Goal: Transaction & Acquisition: Purchase product/service

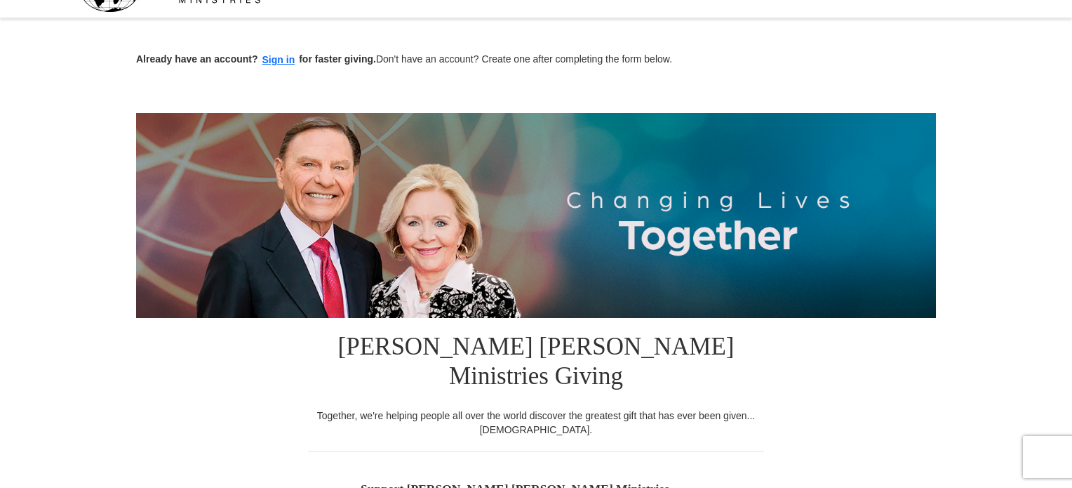
scroll to position [46, 0]
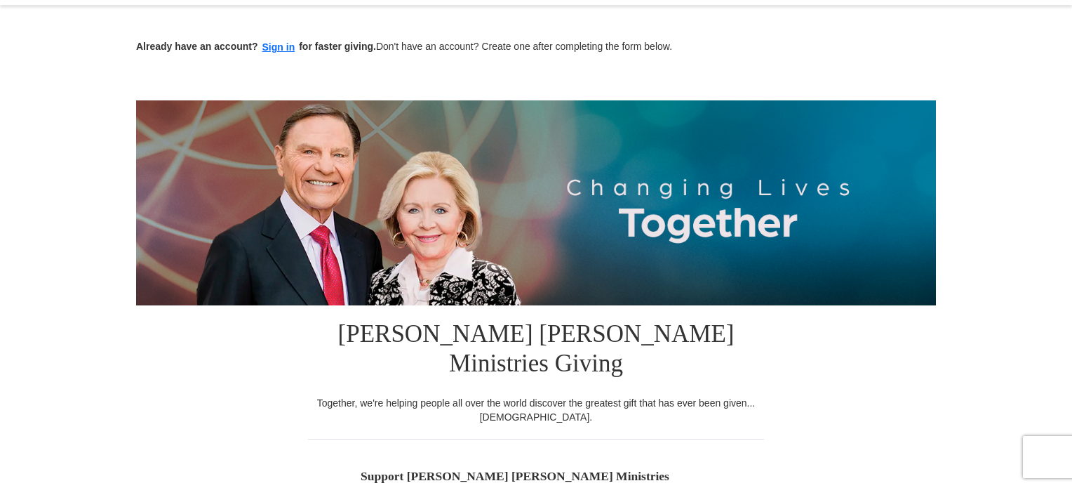
drag, startPoint x: 1072, startPoint y: 65, endPoint x: 1072, endPoint y: 119, distance: 54.7
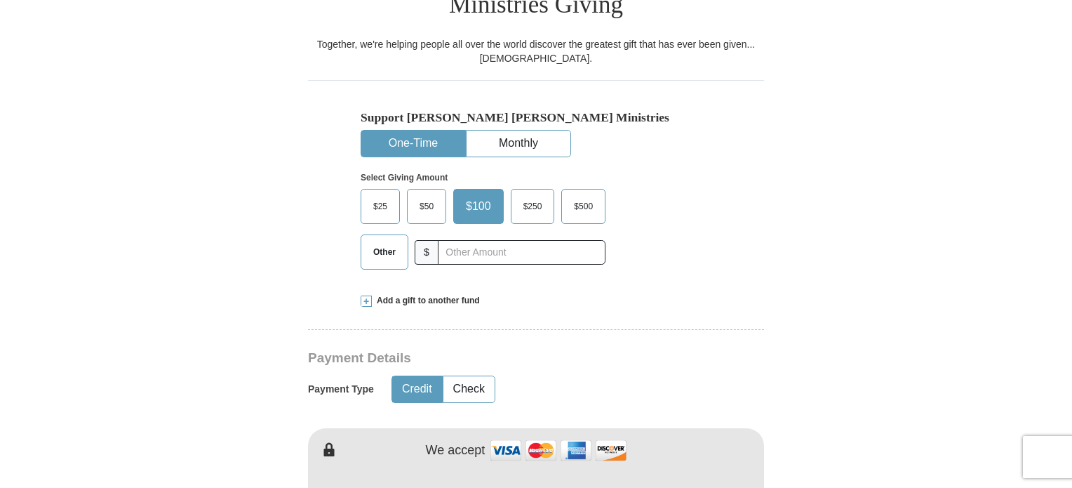
scroll to position [408, 0]
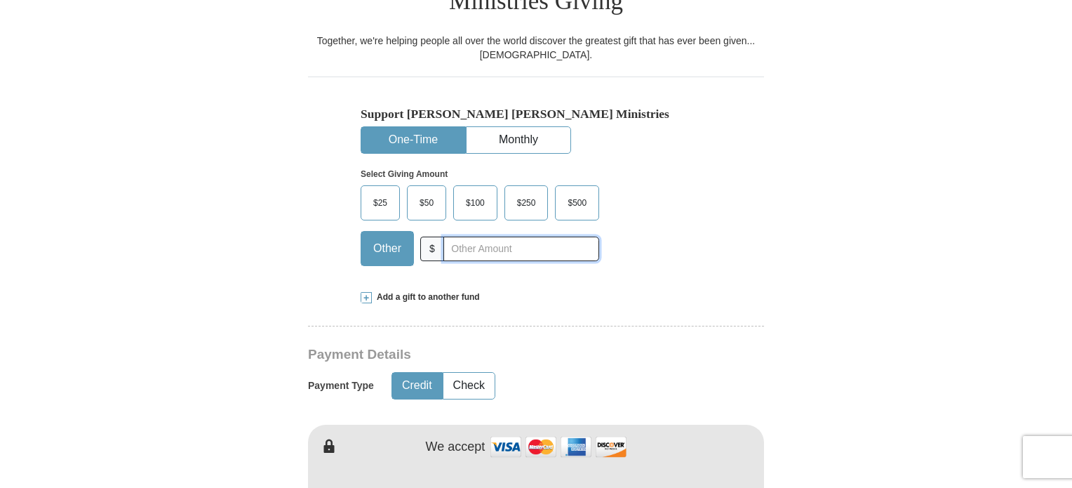
click at [452, 236] on input "text" at bounding box center [521, 248] width 156 height 25
type input "150.00"
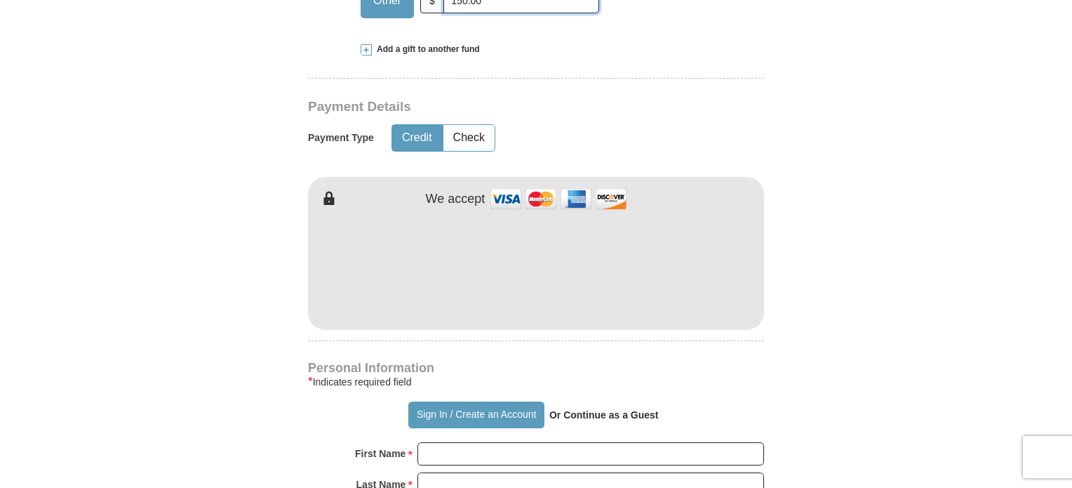
scroll to position [711, 0]
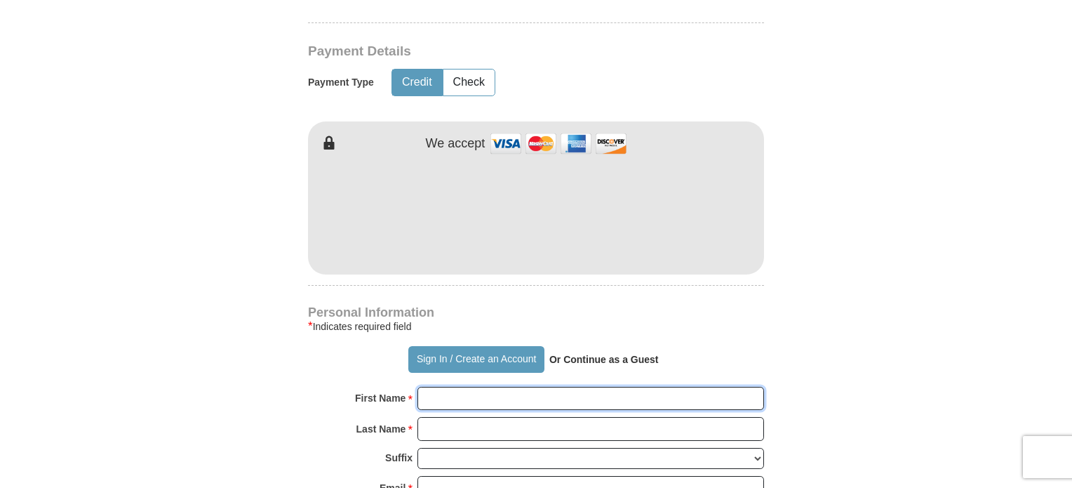
type input "[PERSON_NAME]"
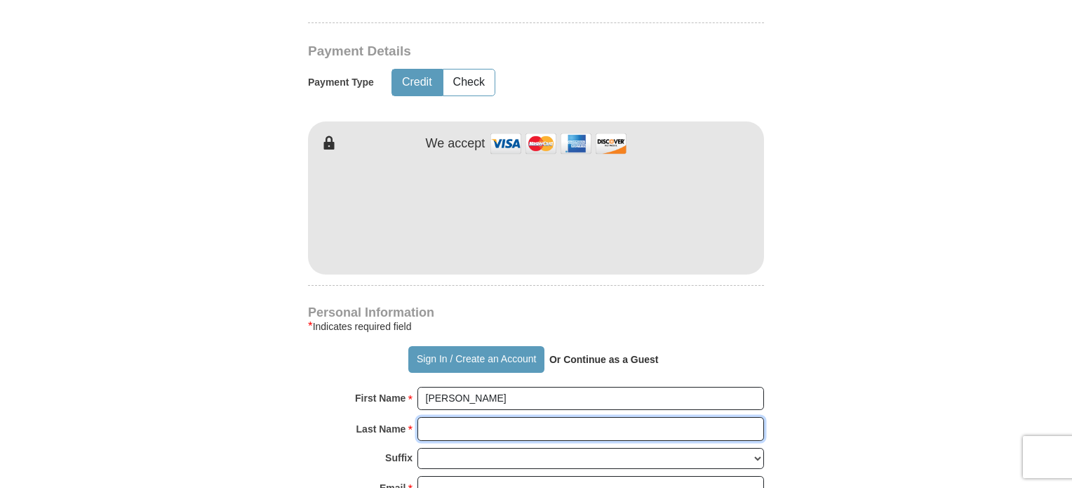
type input "Page"
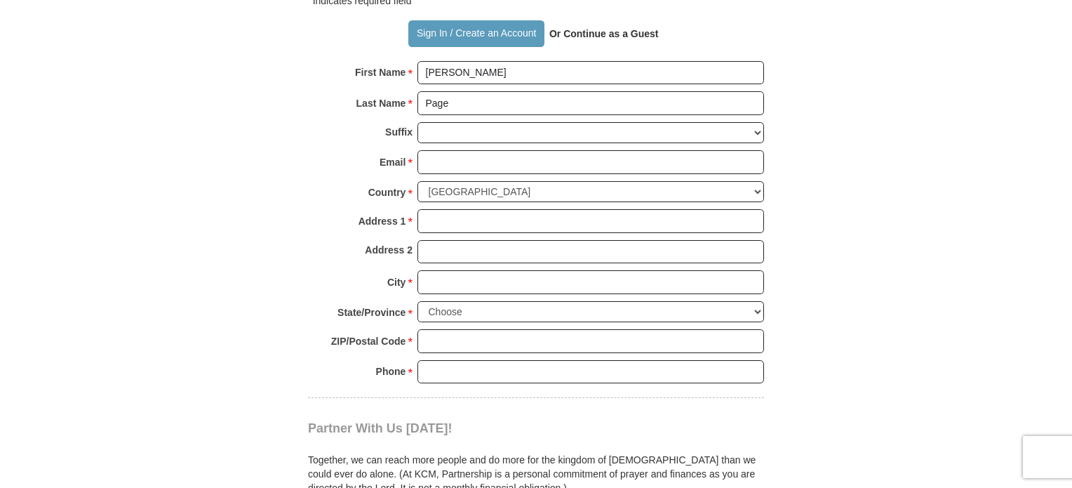
scroll to position [1040, 0]
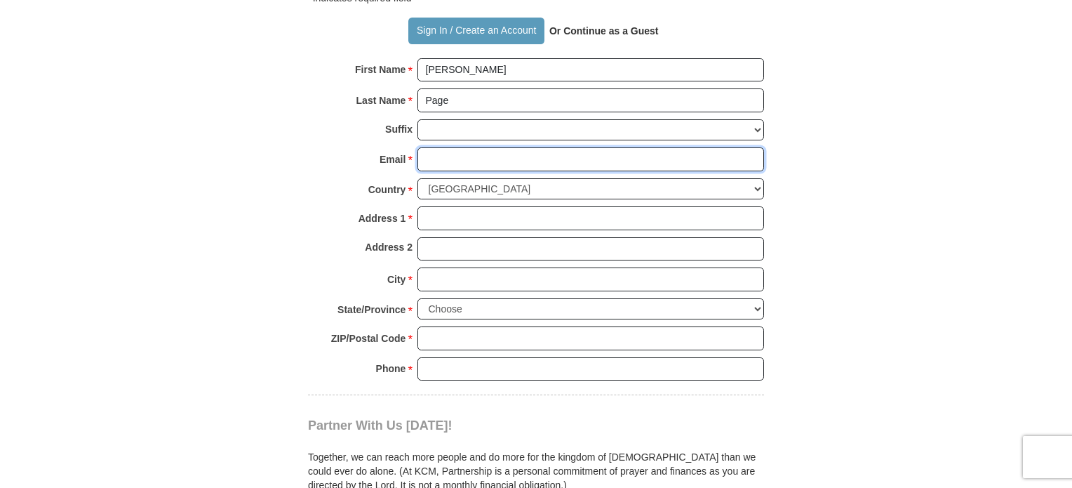
click at [427, 147] on input "Email *" at bounding box center [590, 159] width 347 height 24
type input "[EMAIL_ADDRESS][DOMAIN_NAME]"
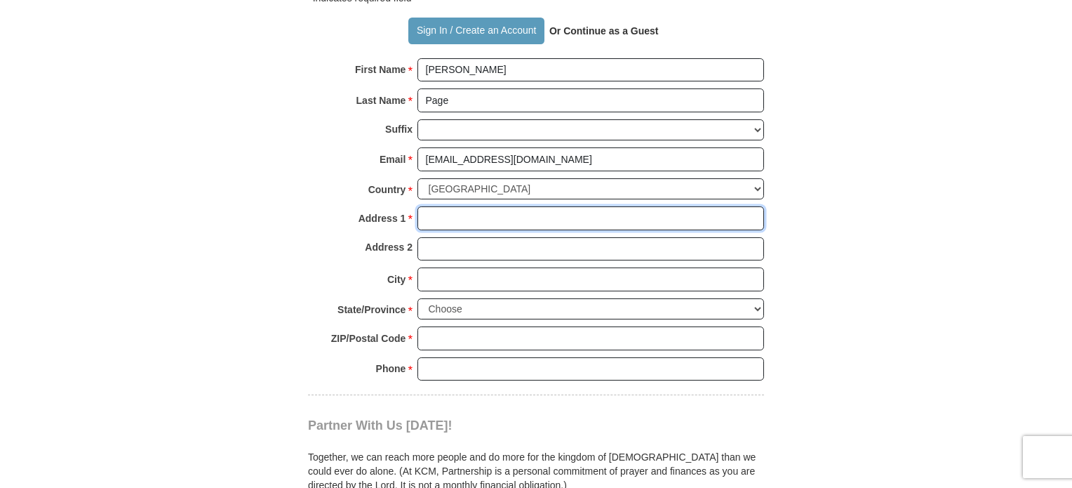
type input "[STREET_ADDRESS][PERSON_NAME]"
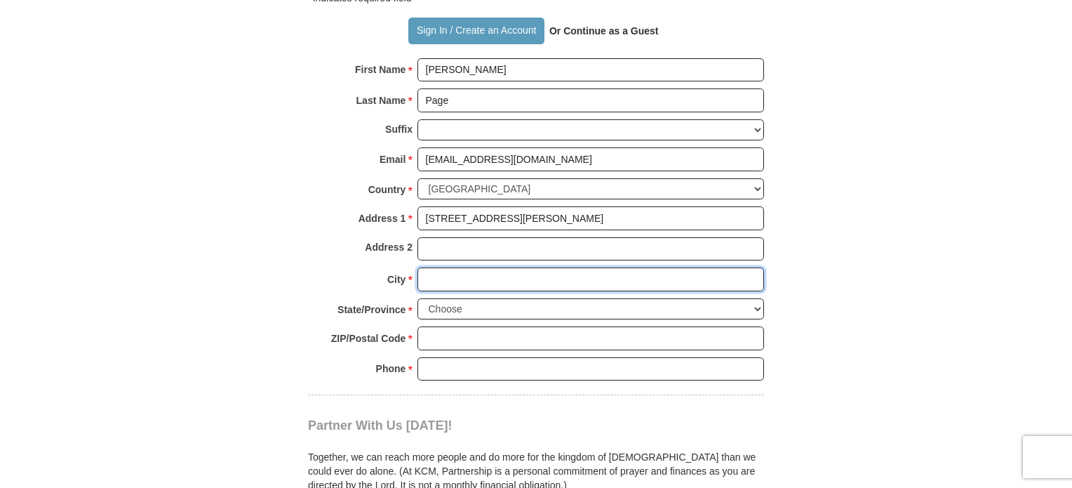
type input "COTTONWOOD"
select select "CA"
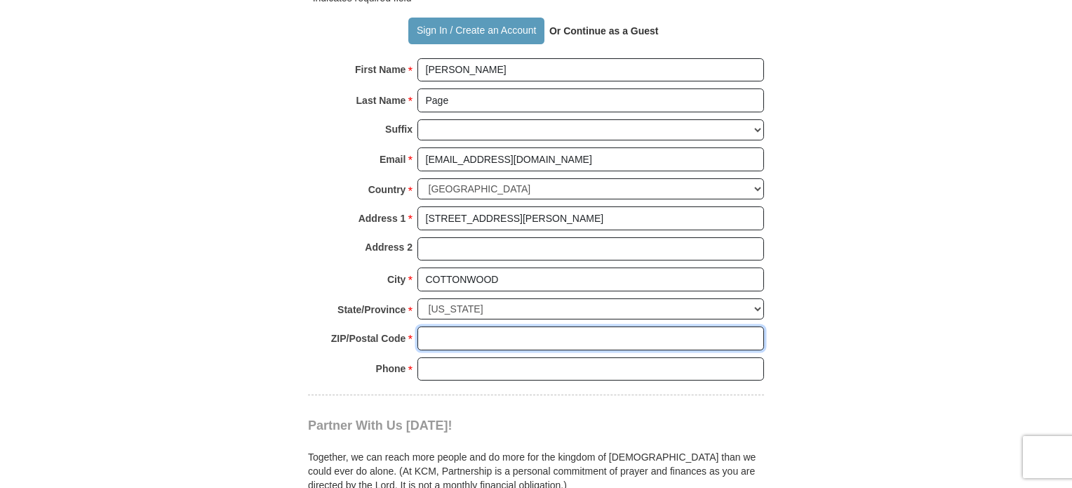
type input "96022"
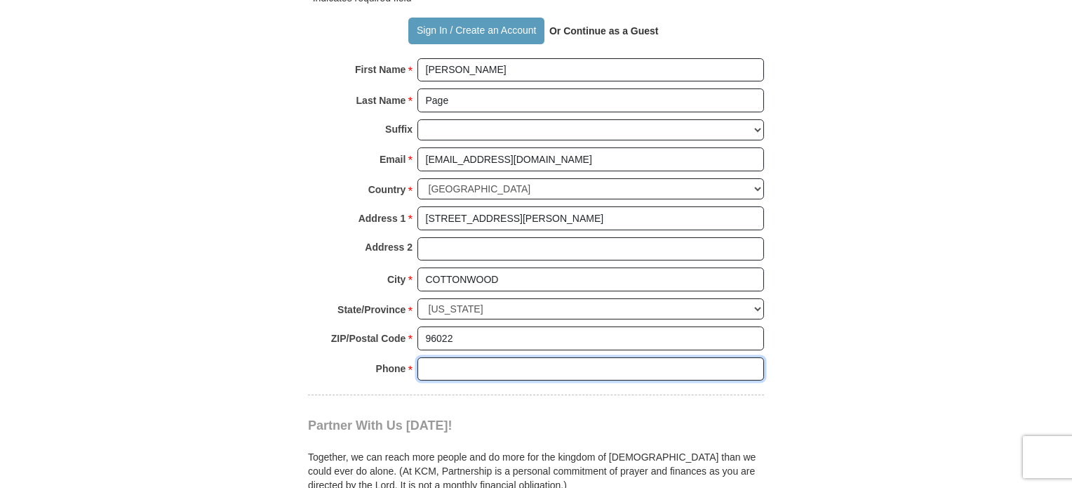
type input "5304107308"
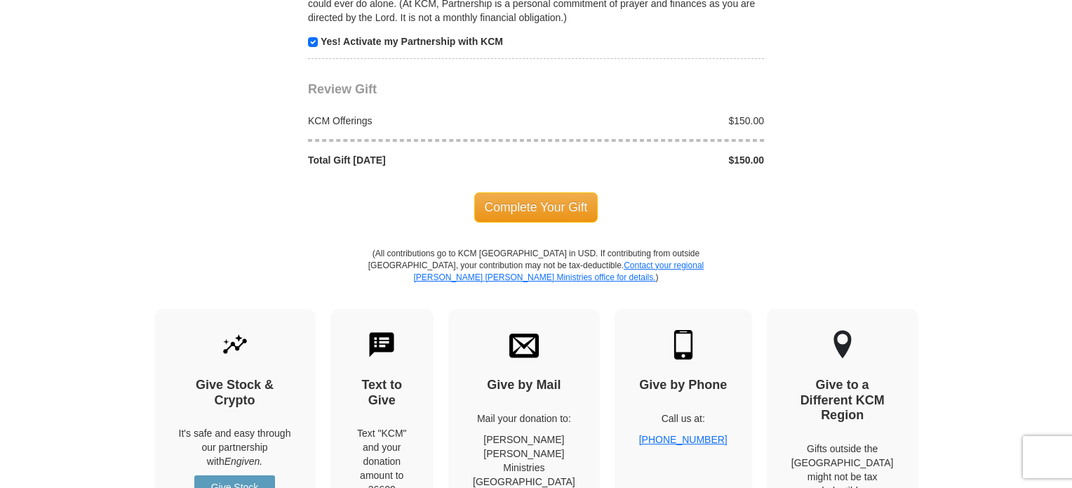
scroll to position [1535, 0]
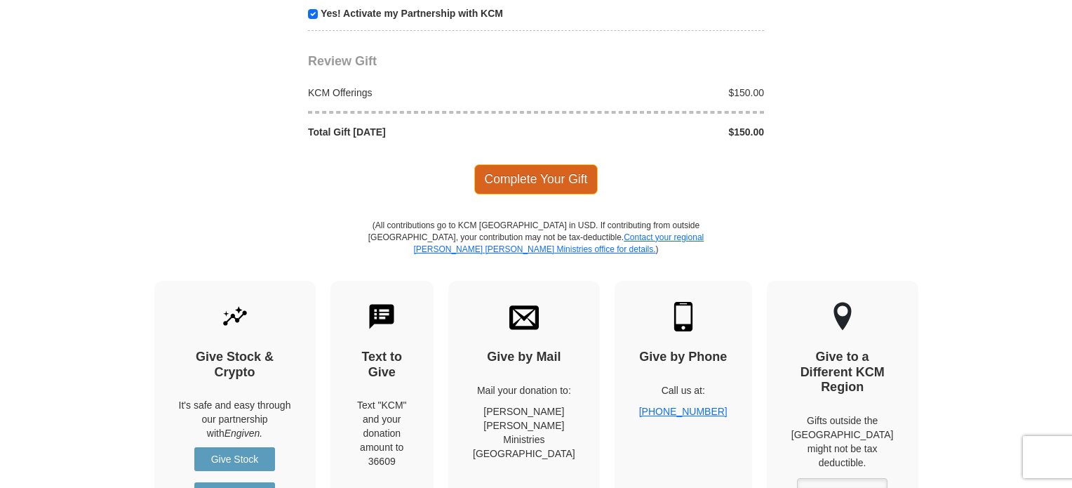
click at [522, 164] on span "Complete Your Gift" at bounding box center [536, 178] width 124 height 29
